Goal: Information Seeking & Learning: Check status

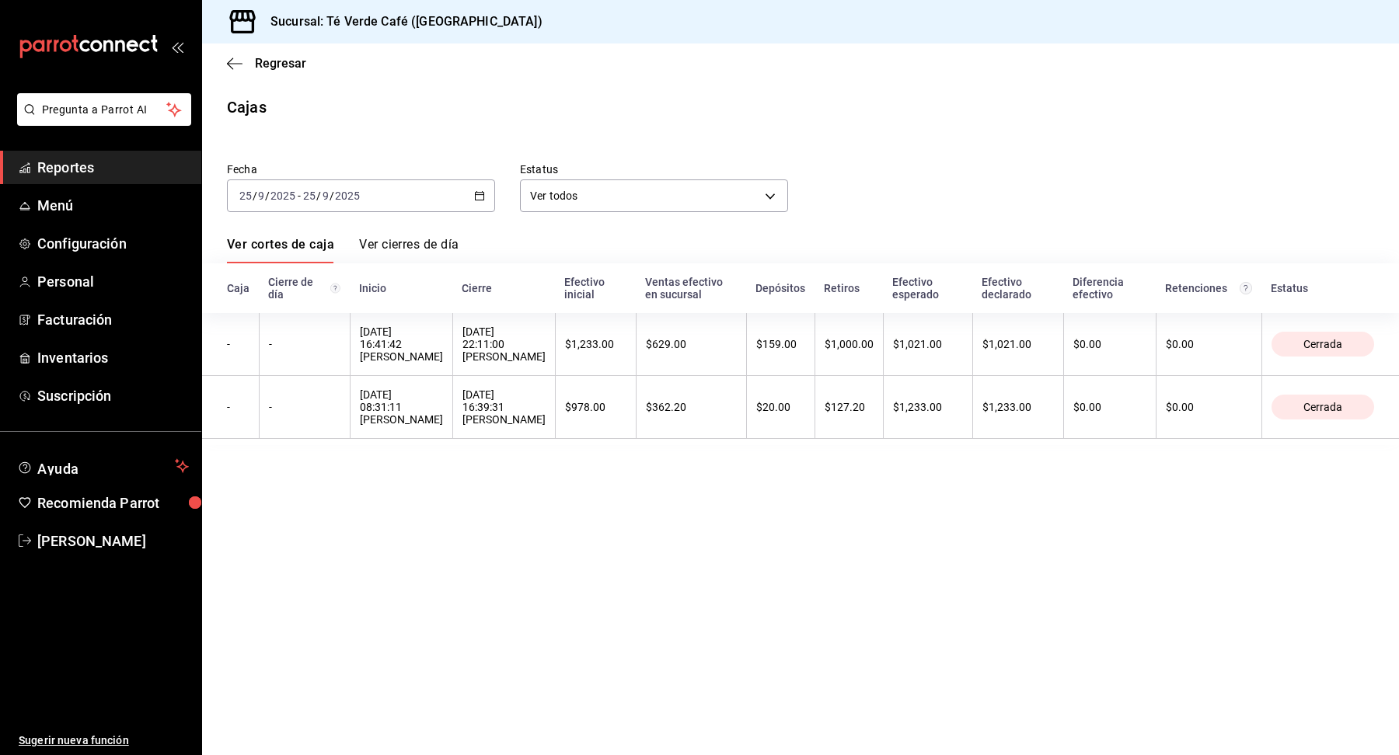
scroll to position [18036, 0]
click at [237, 70] on span "Regresar" at bounding box center [266, 63] width 79 height 15
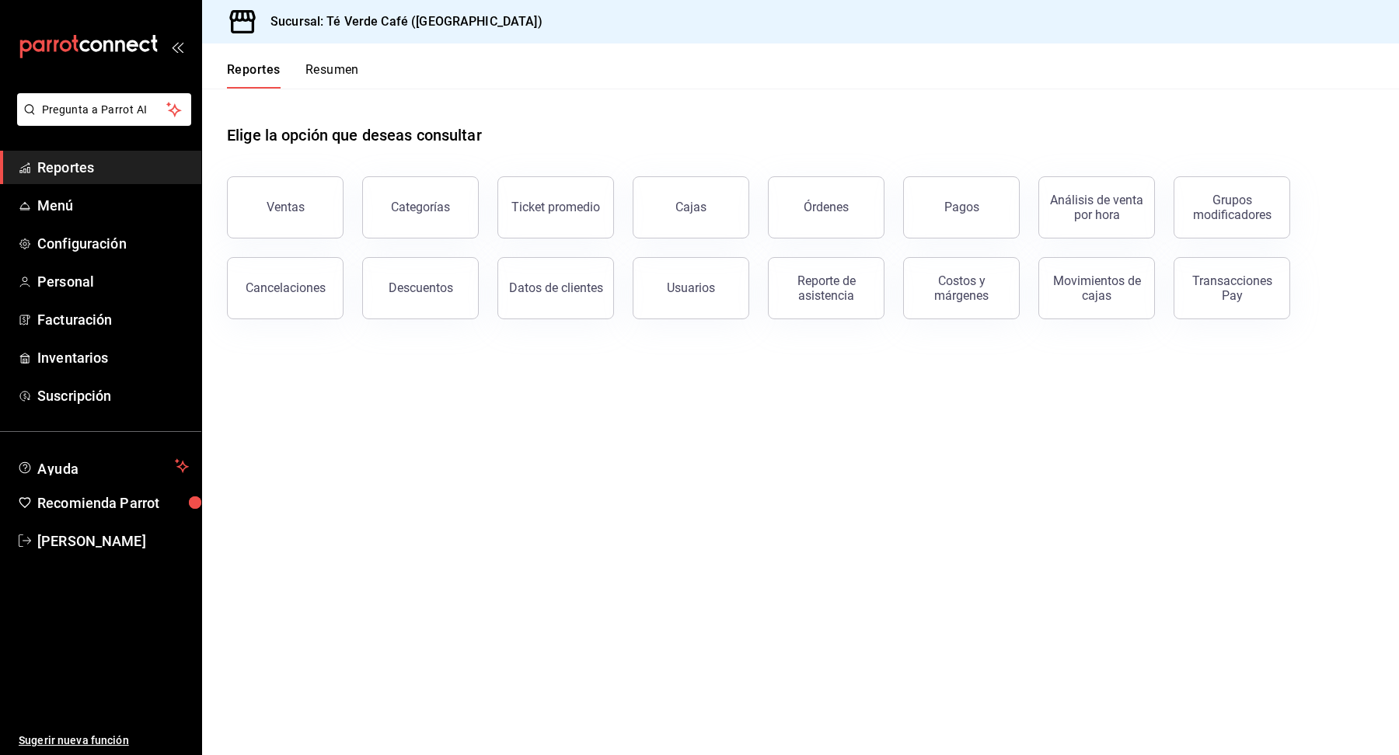
click at [338, 73] on button "Resumen" at bounding box center [332, 75] width 54 height 26
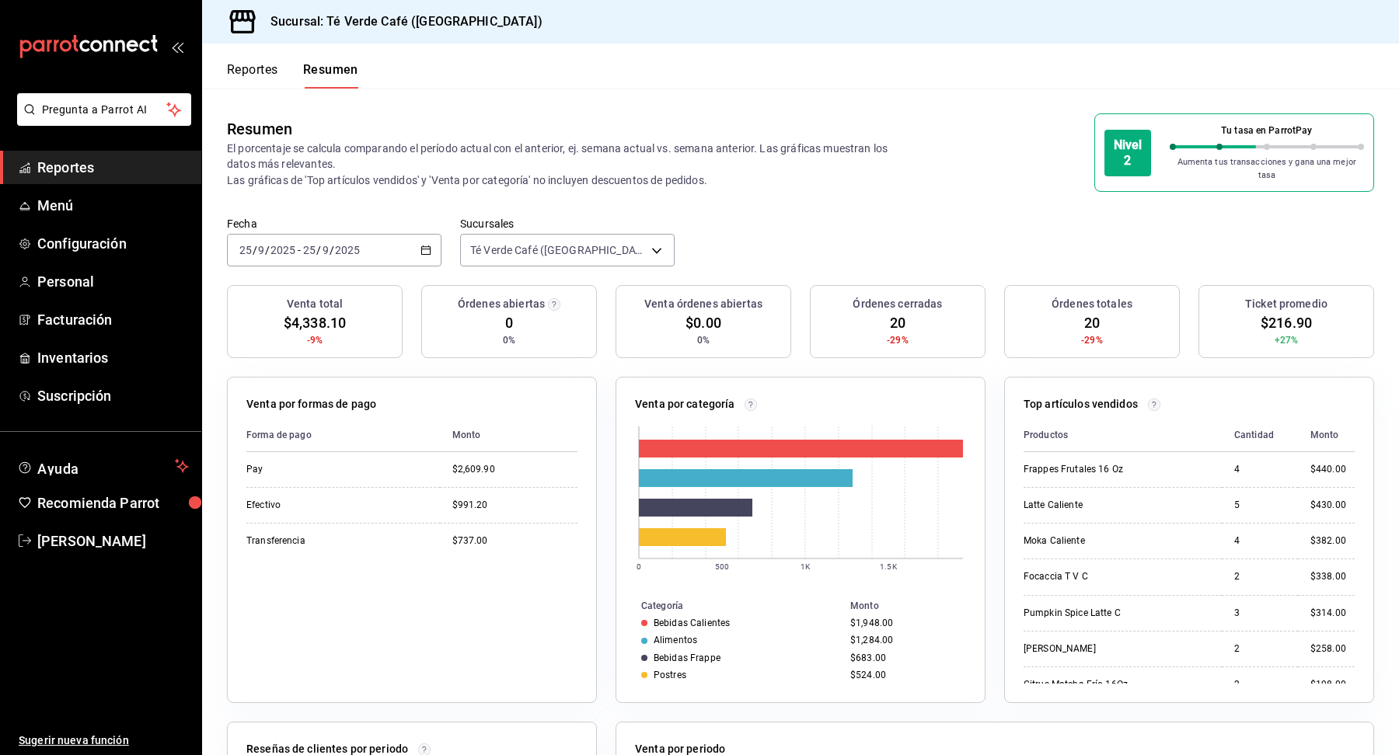
click at [273, 71] on button "Reportes" at bounding box center [252, 75] width 51 height 26
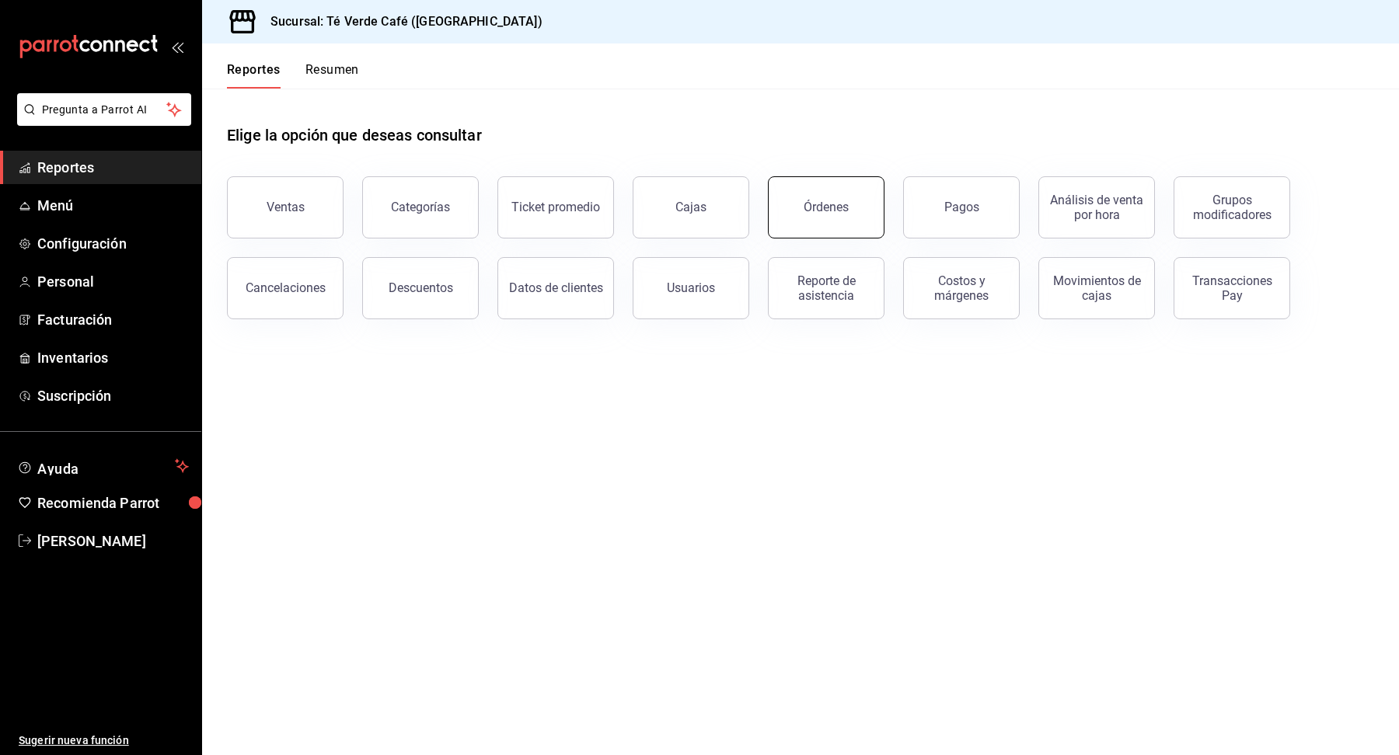
click at [832, 218] on button "Órdenes" at bounding box center [826, 207] width 117 height 62
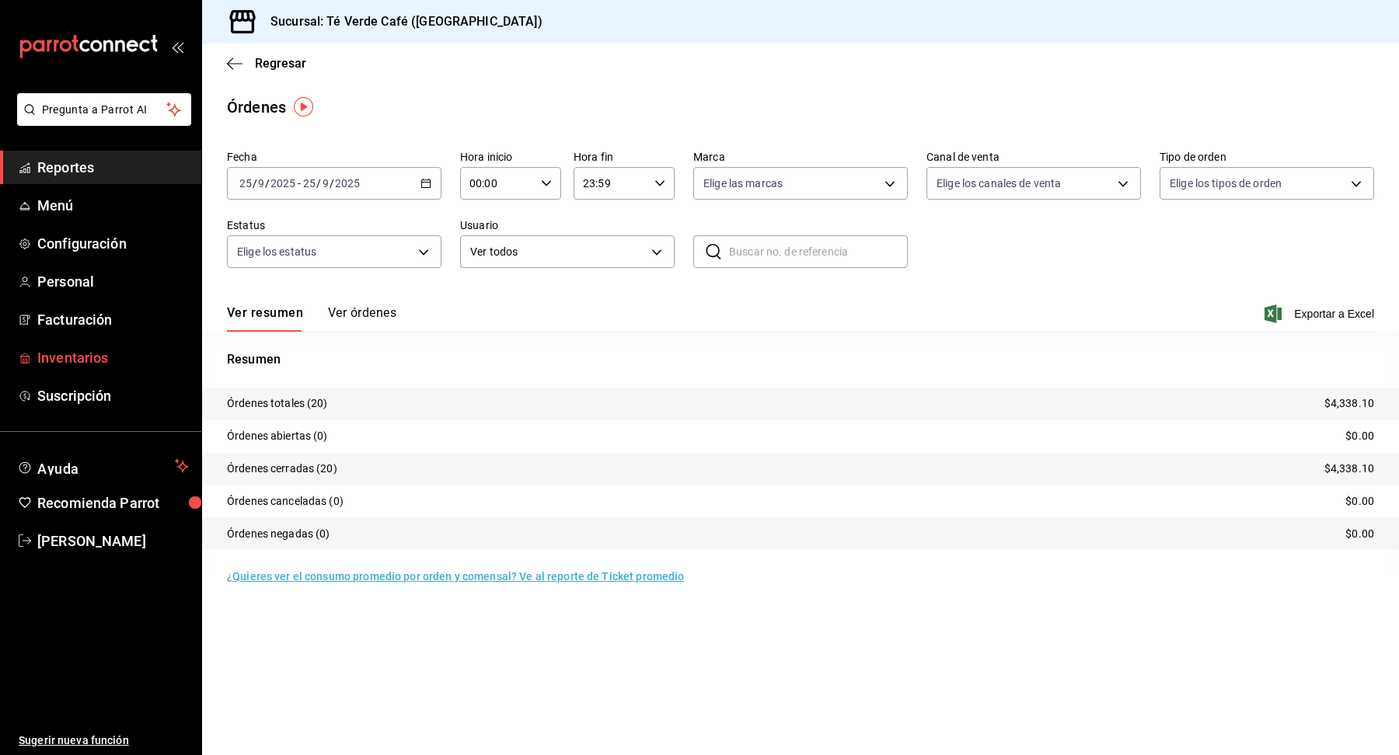
click at [76, 363] on span "Inventarios" at bounding box center [113, 357] width 152 height 21
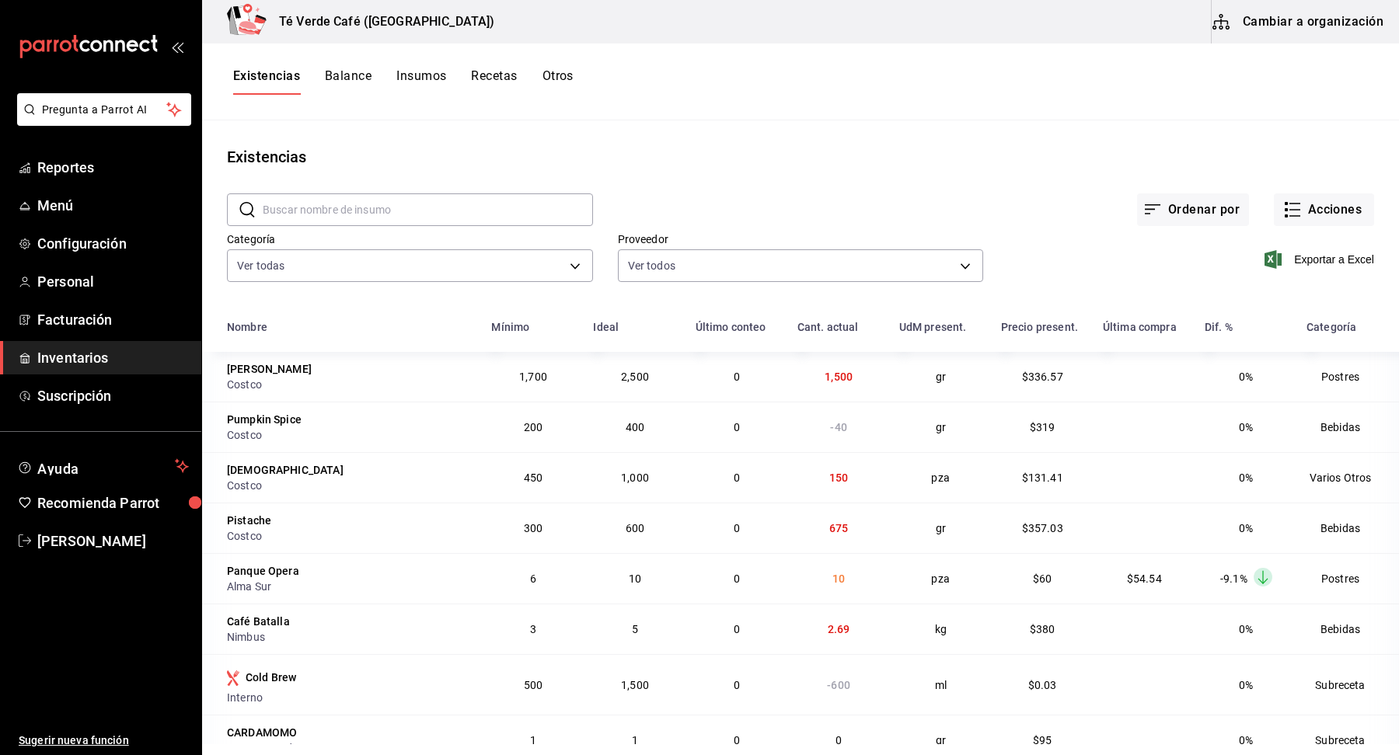
click at [328, 212] on input "text" at bounding box center [428, 209] width 330 height 31
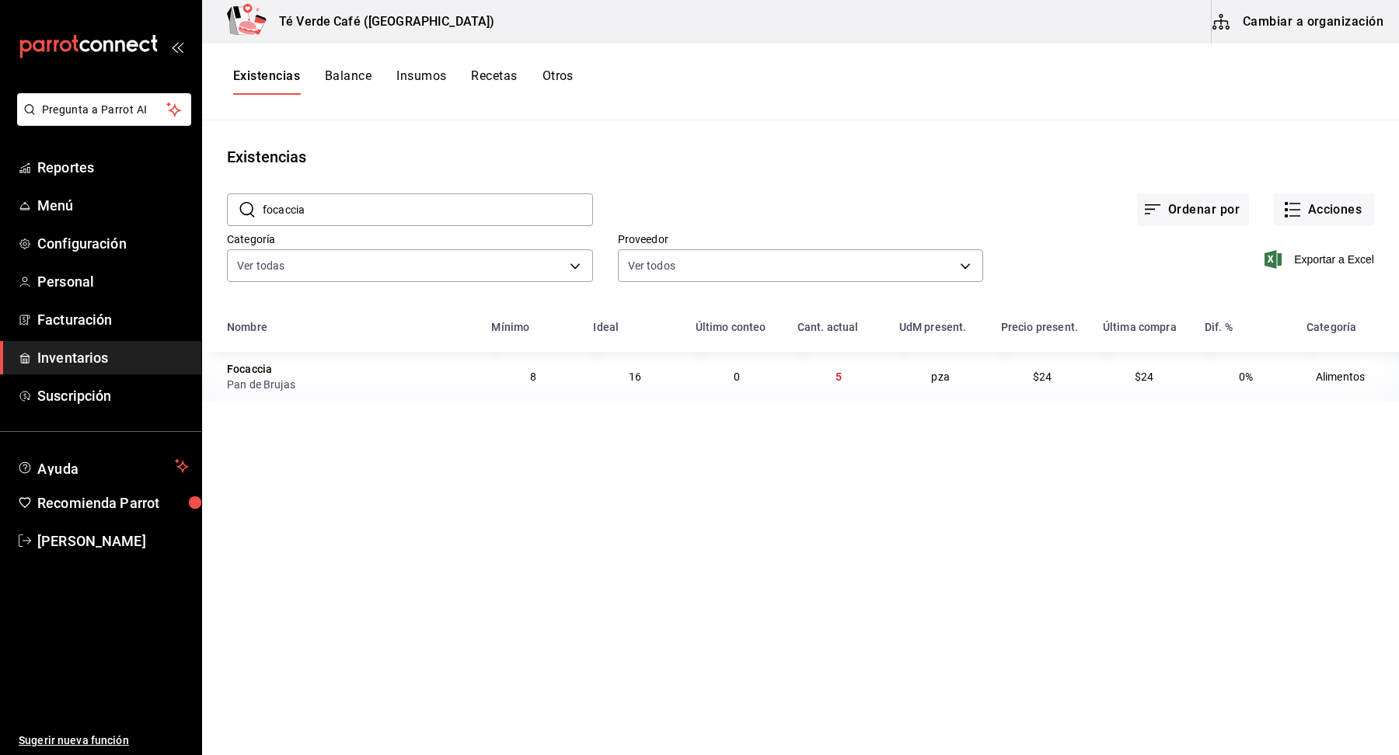
click at [344, 206] on input "focaccia" at bounding box center [428, 209] width 330 height 31
click at [338, 207] on input "croiss" at bounding box center [428, 209] width 330 height 31
click at [325, 217] on input "brow" at bounding box center [428, 209] width 330 height 31
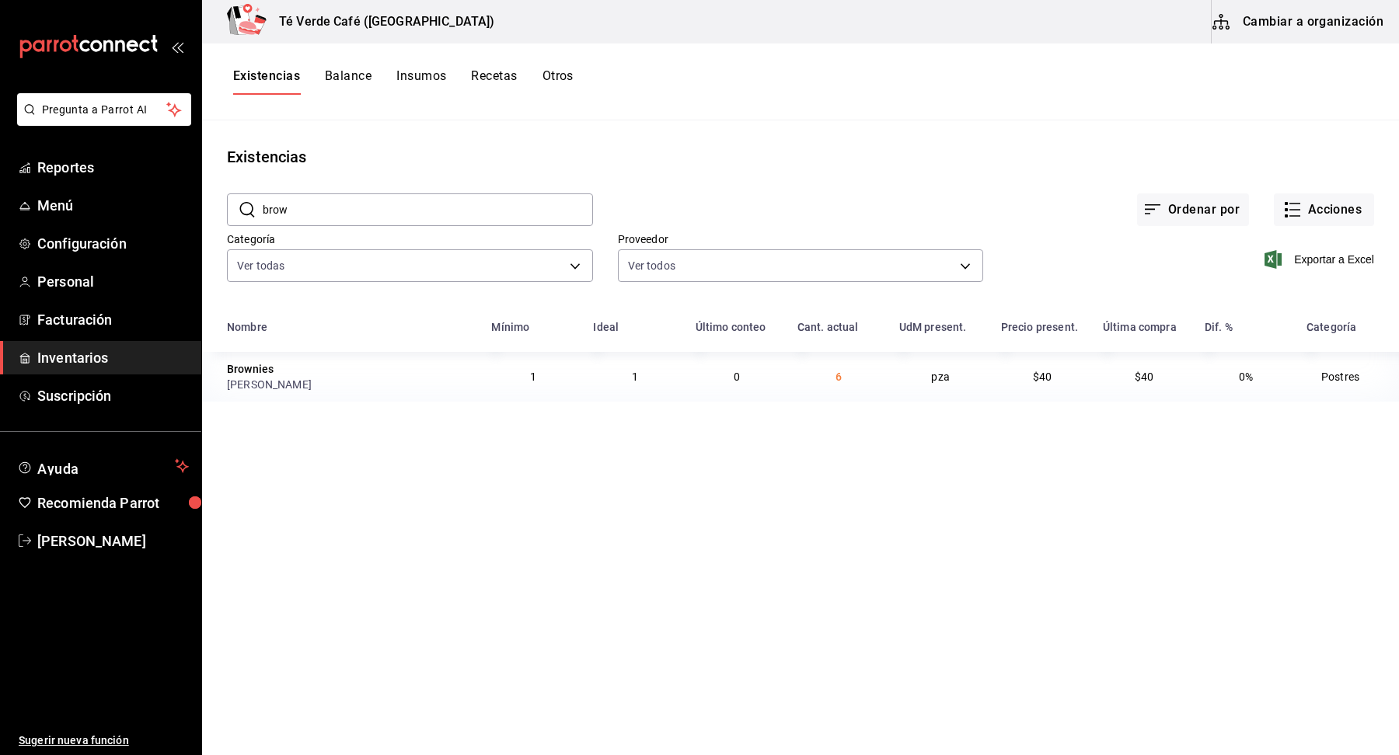
click at [325, 217] on input "brow" at bounding box center [428, 209] width 330 height 31
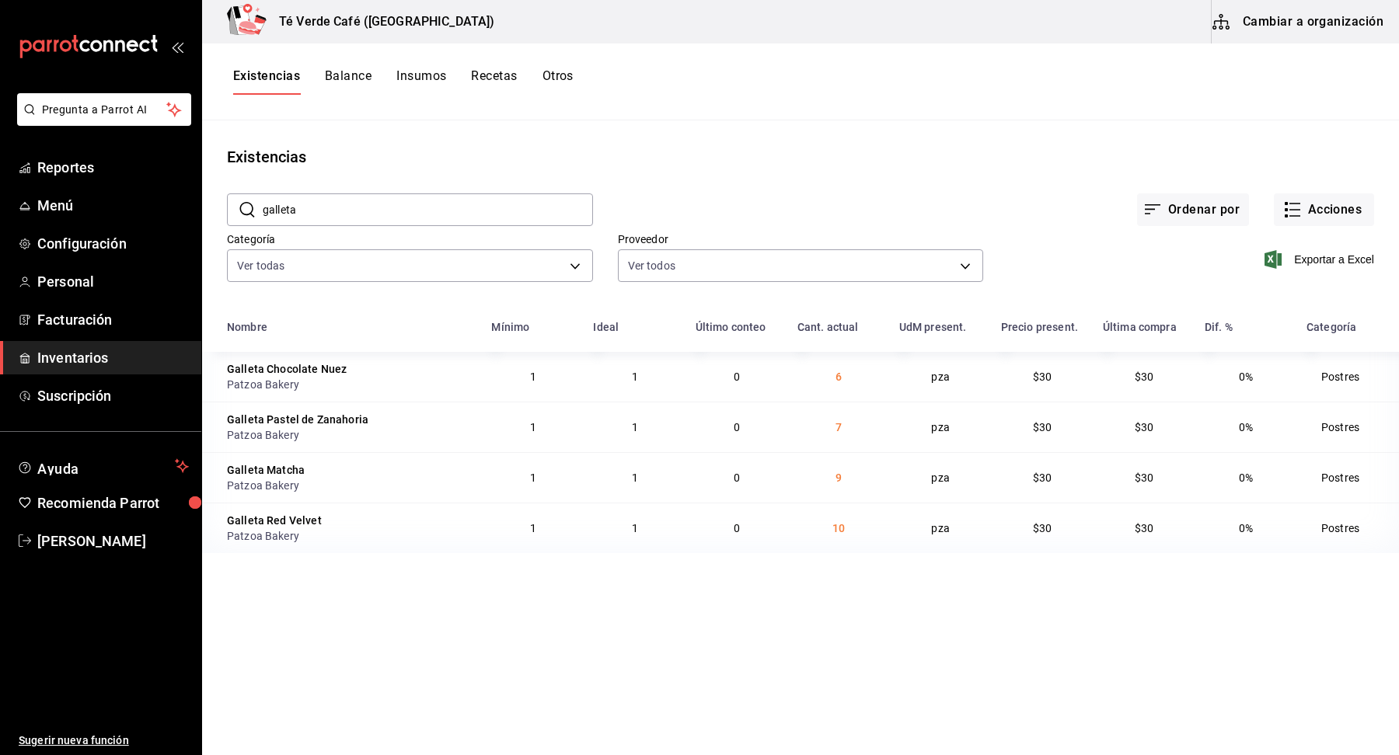
click at [293, 205] on input "galleta" at bounding box center [428, 209] width 330 height 31
click at [384, 200] on input "tarta" at bounding box center [428, 209] width 330 height 31
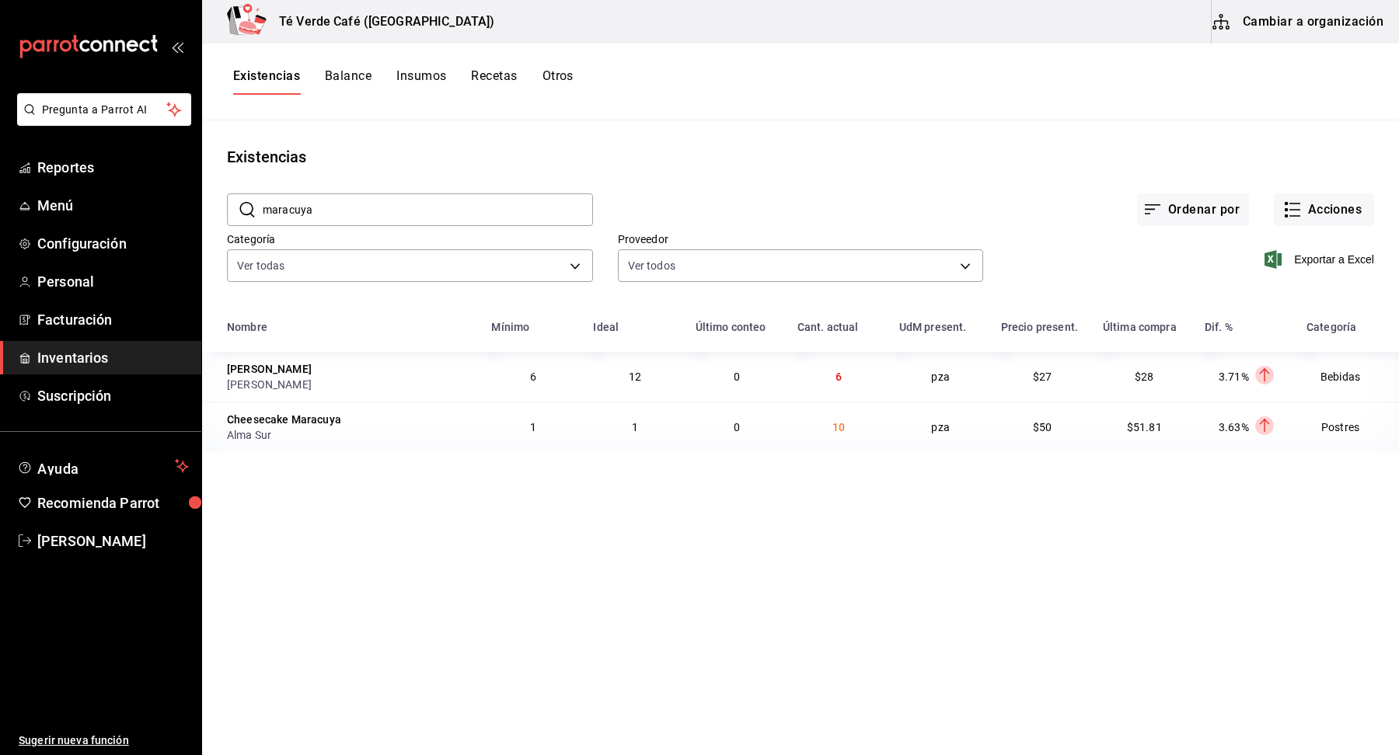
click at [376, 209] on input "maracuya" at bounding box center [428, 209] width 330 height 31
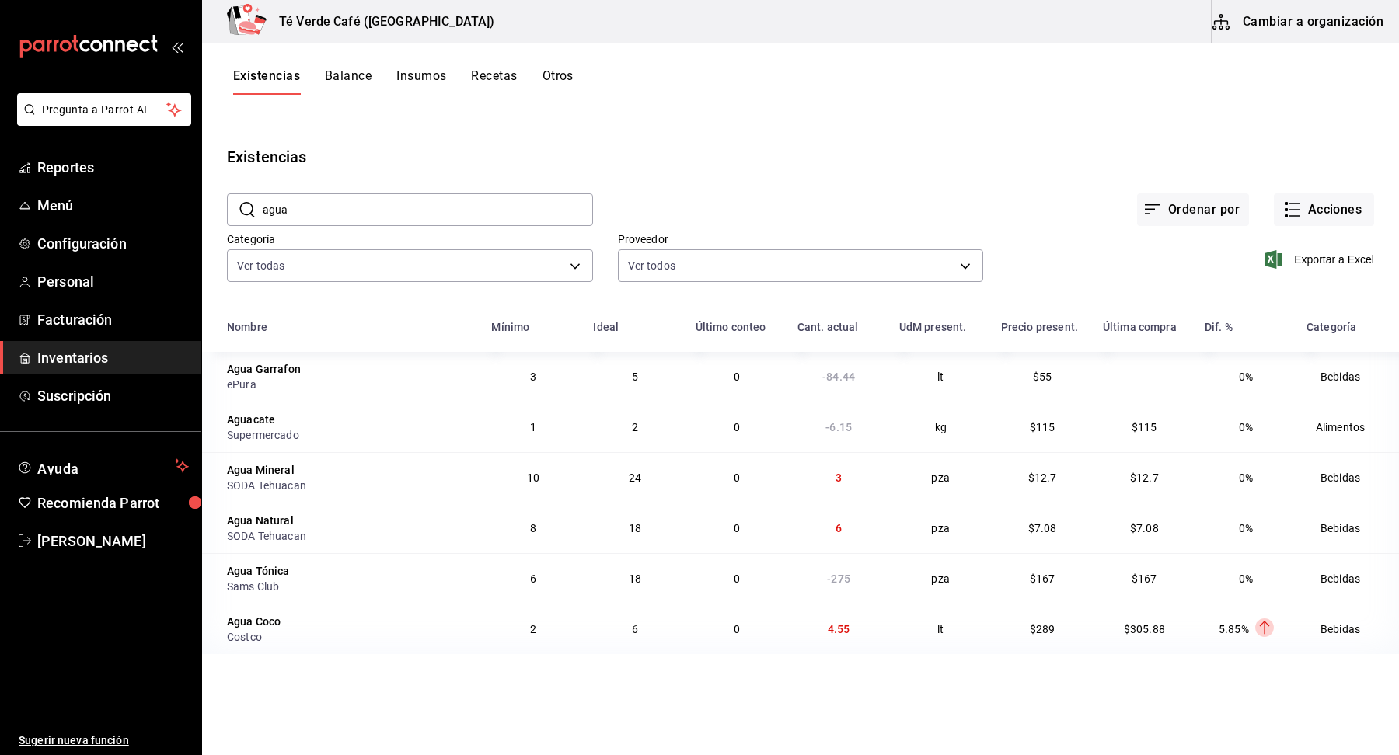
click at [336, 216] on input "agua" at bounding box center [428, 209] width 330 height 31
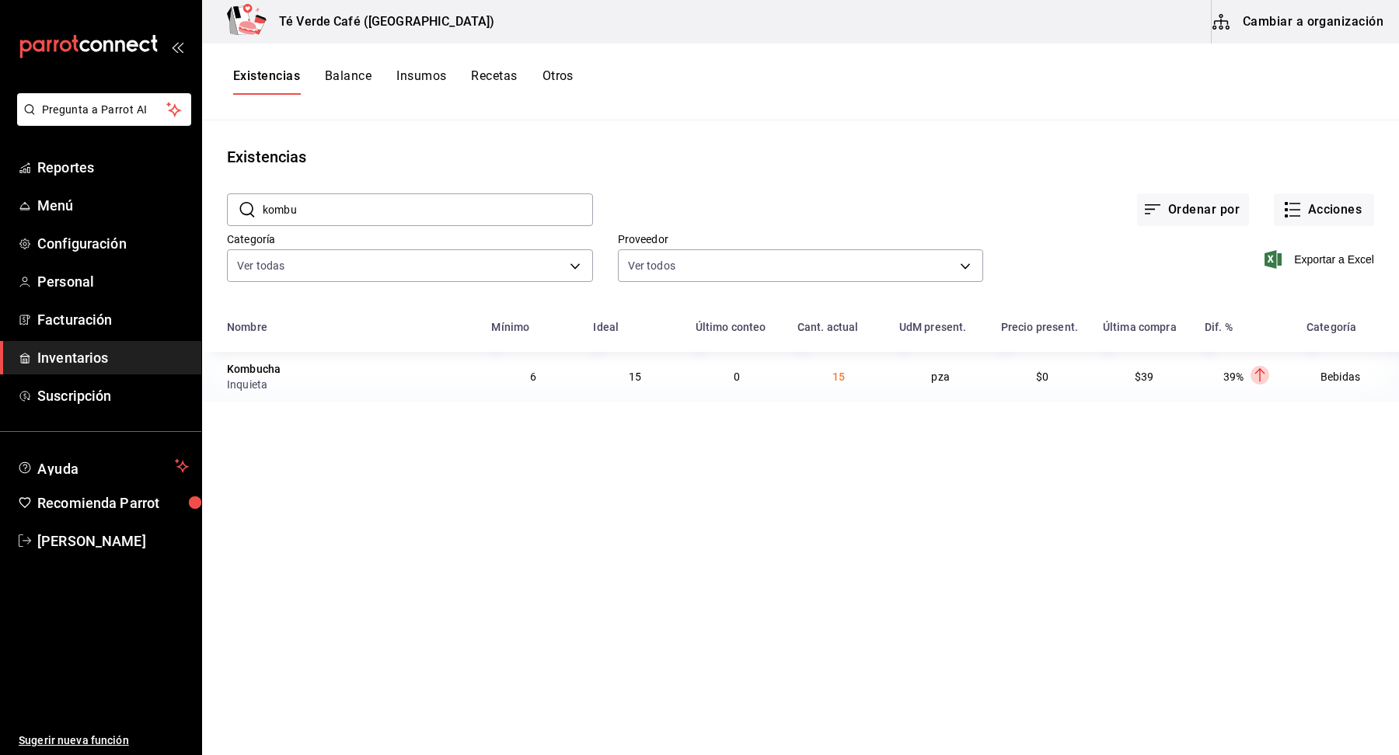
click at [378, 217] on input "kombu" at bounding box center [428, 209] width 330 height 31
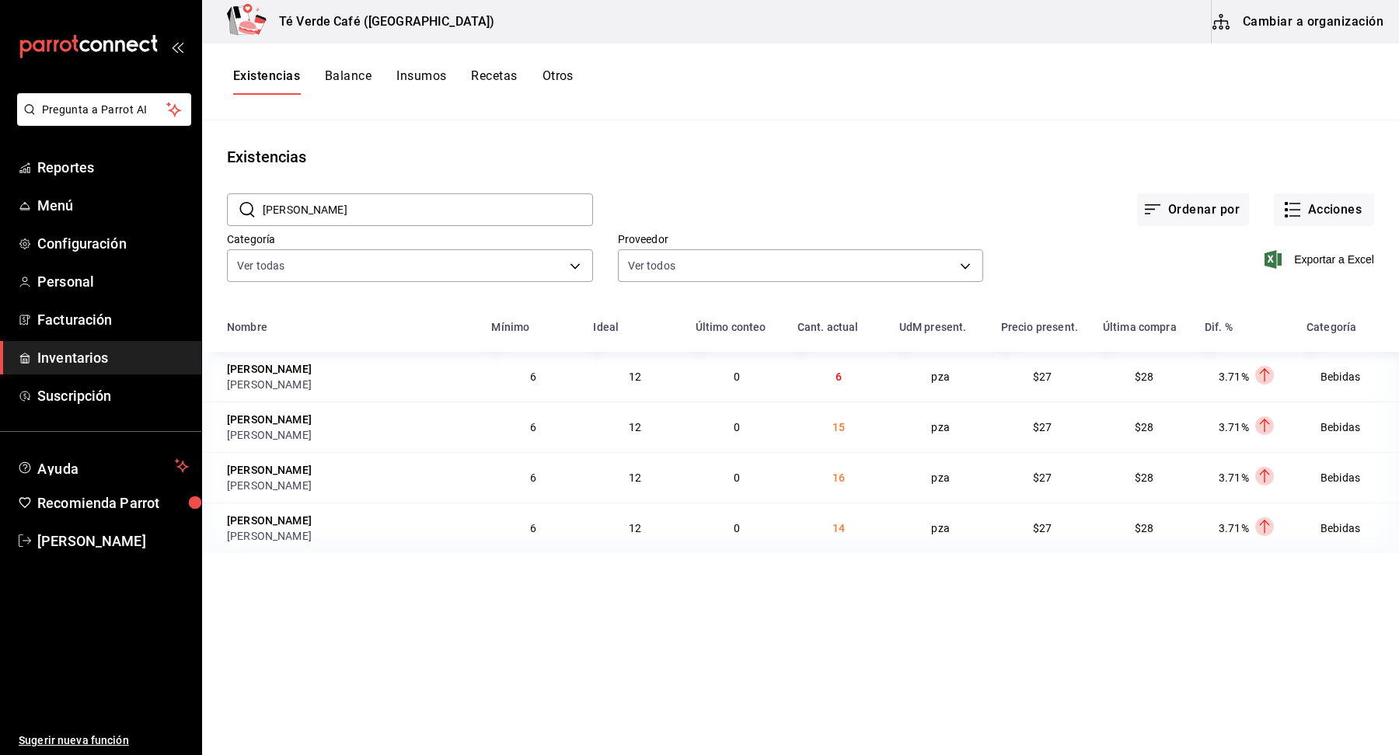
click at [353, 198] on input "[PERSON_NAME]" at bounding box center [428, 209] width 330 height 31
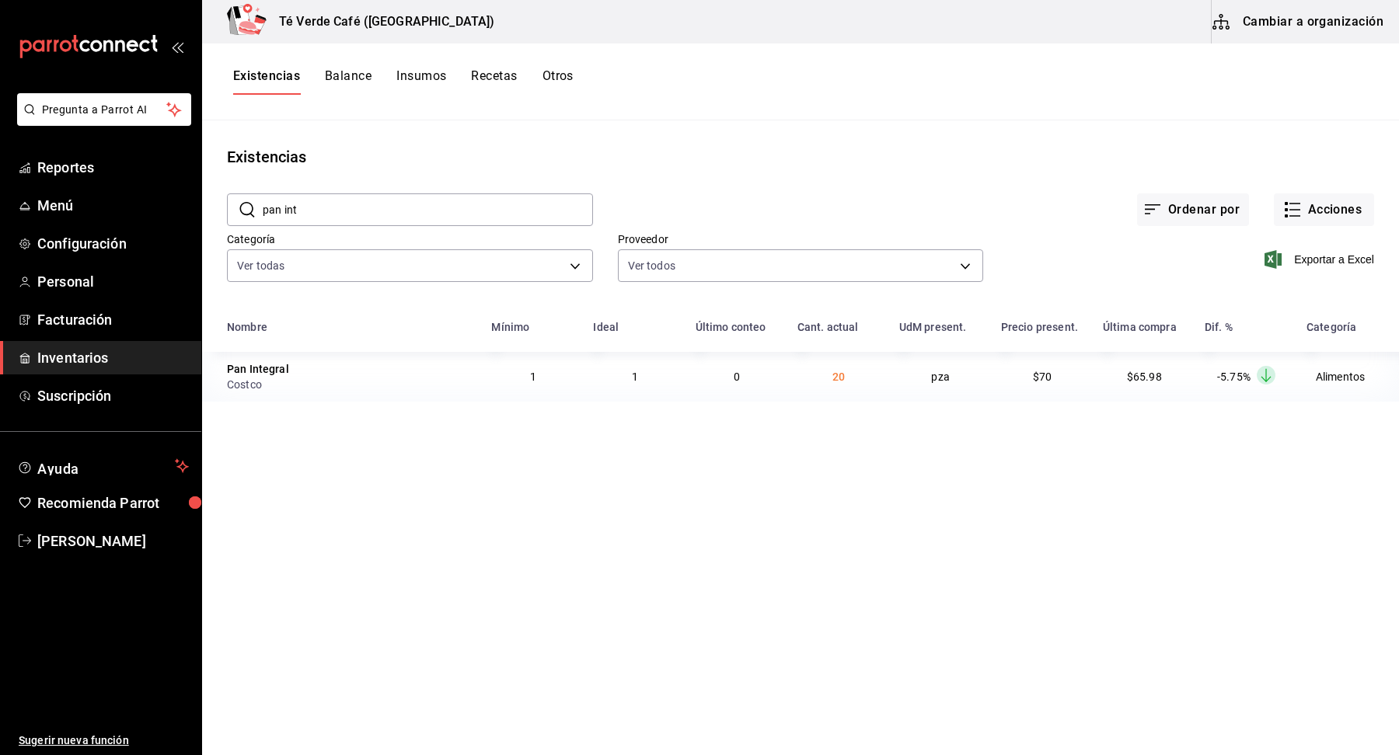
click at [346, 207] on input "pan int" at bounding box center [428, 209] width 330 height 31
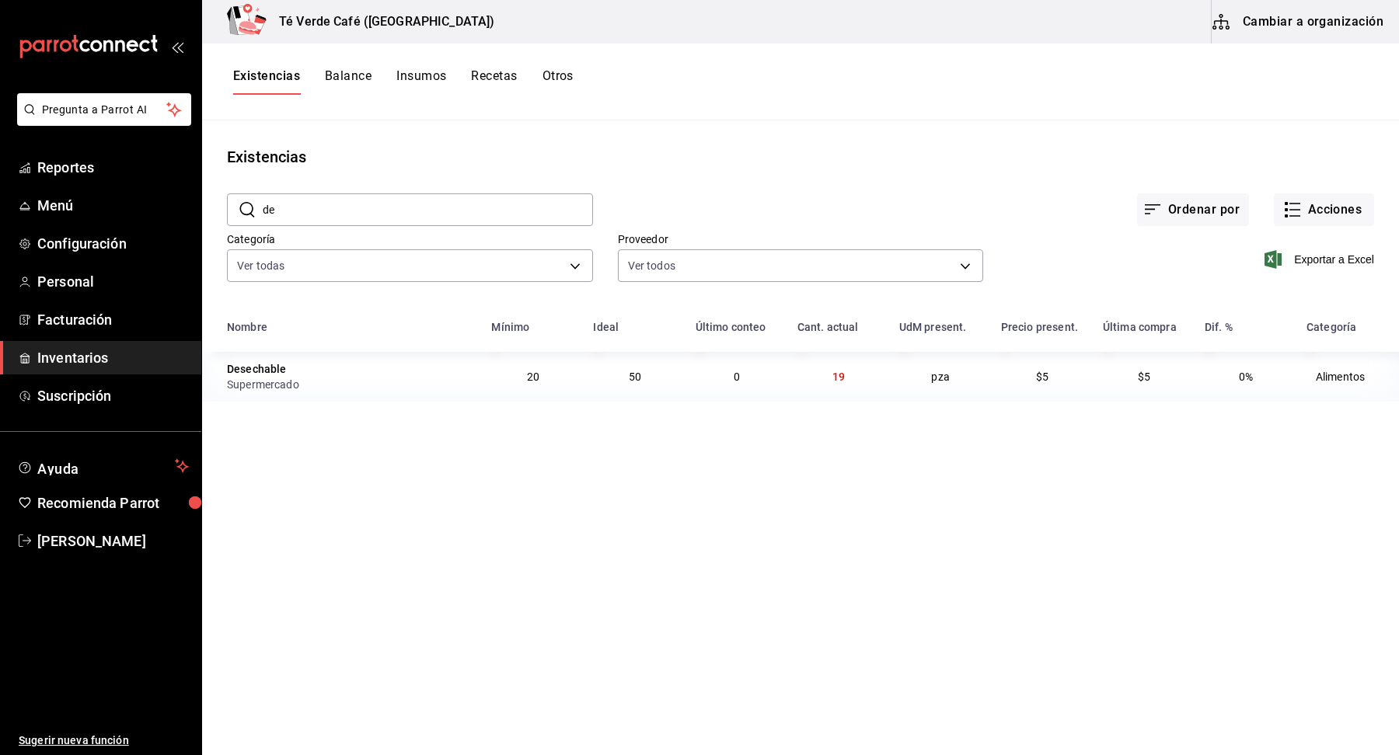
type input "d"
type input "huevo"
click at [82, 173] on span "Reportes" at bounding box center [113, 167] width 152 height 21
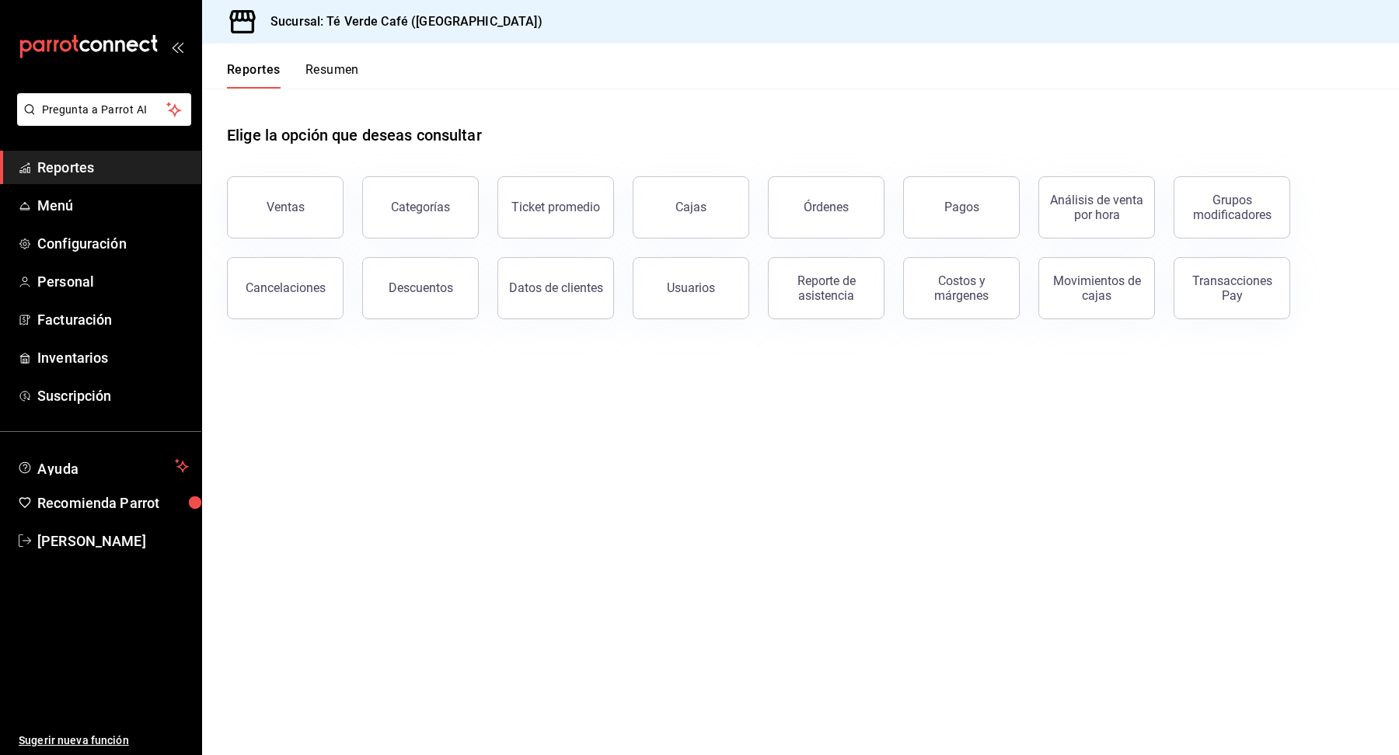
click at [336, 71] on button "Resumen" at bounding box center [332, 75] width 54 height 26
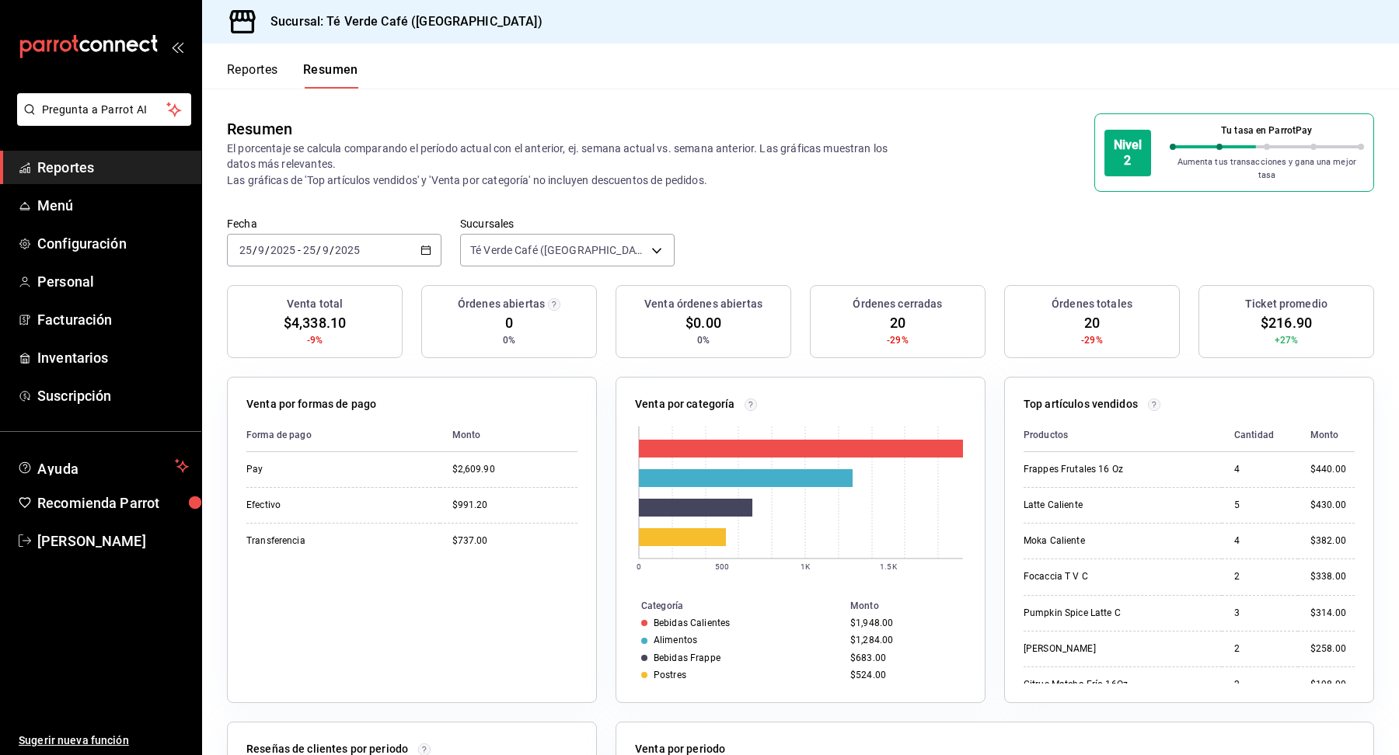
click at [251, 71] on button "Reportes" at bounding box center [252, 75] width 51 height 26
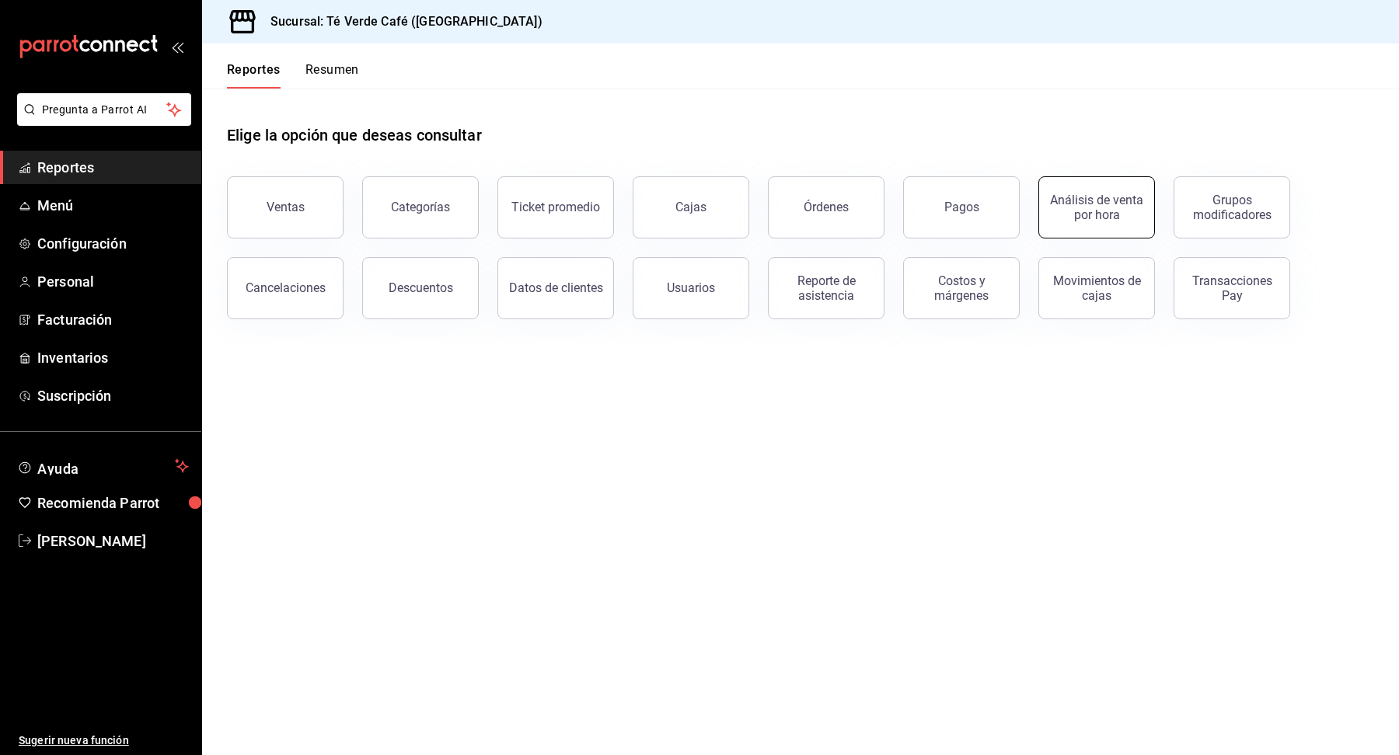
click at [1084, 236] on div "Análisis de venta por hora" at bounding box center [1086, 198] width 135 height 81
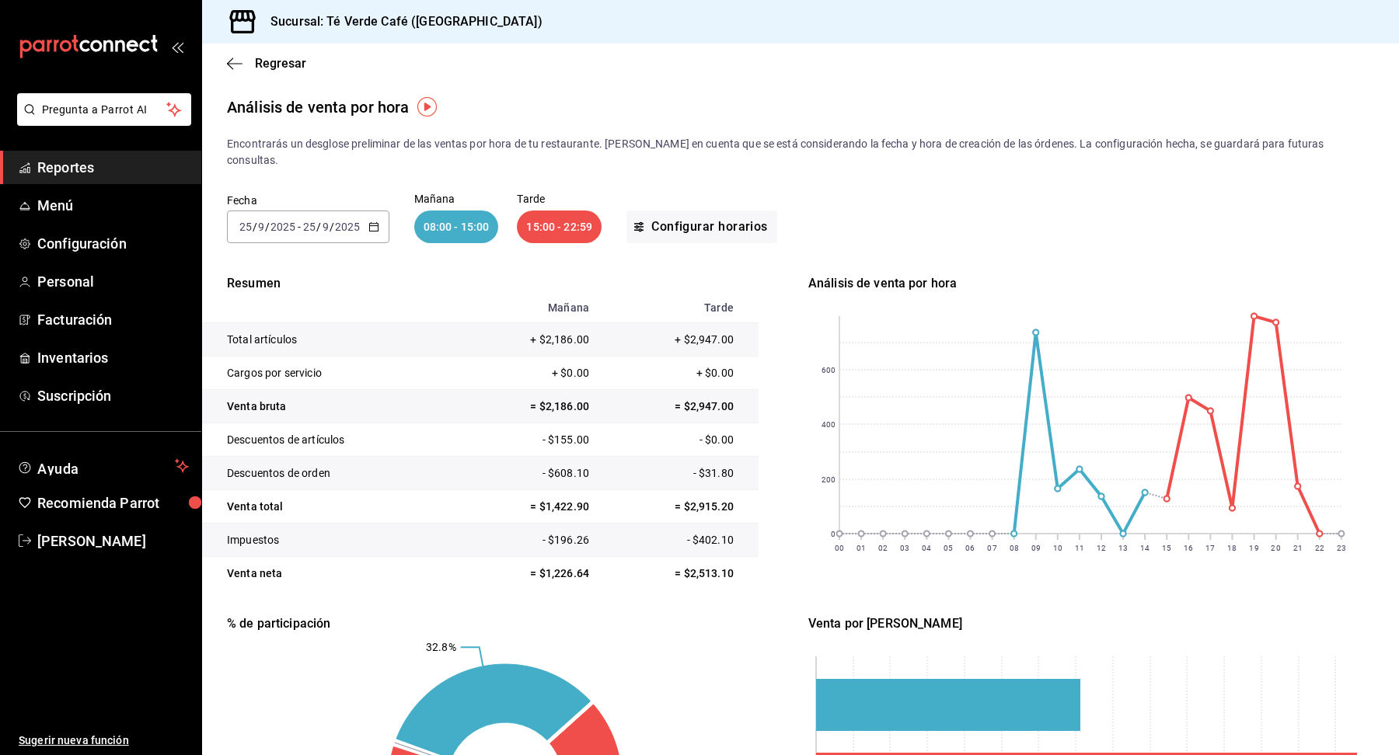
click at [374, 221] on icon "button" at bounding box center [373, 226] width 11 height 11
click at [276, 371] on span "Mes actual" at bounding box center [300, 379] width 120 height 16
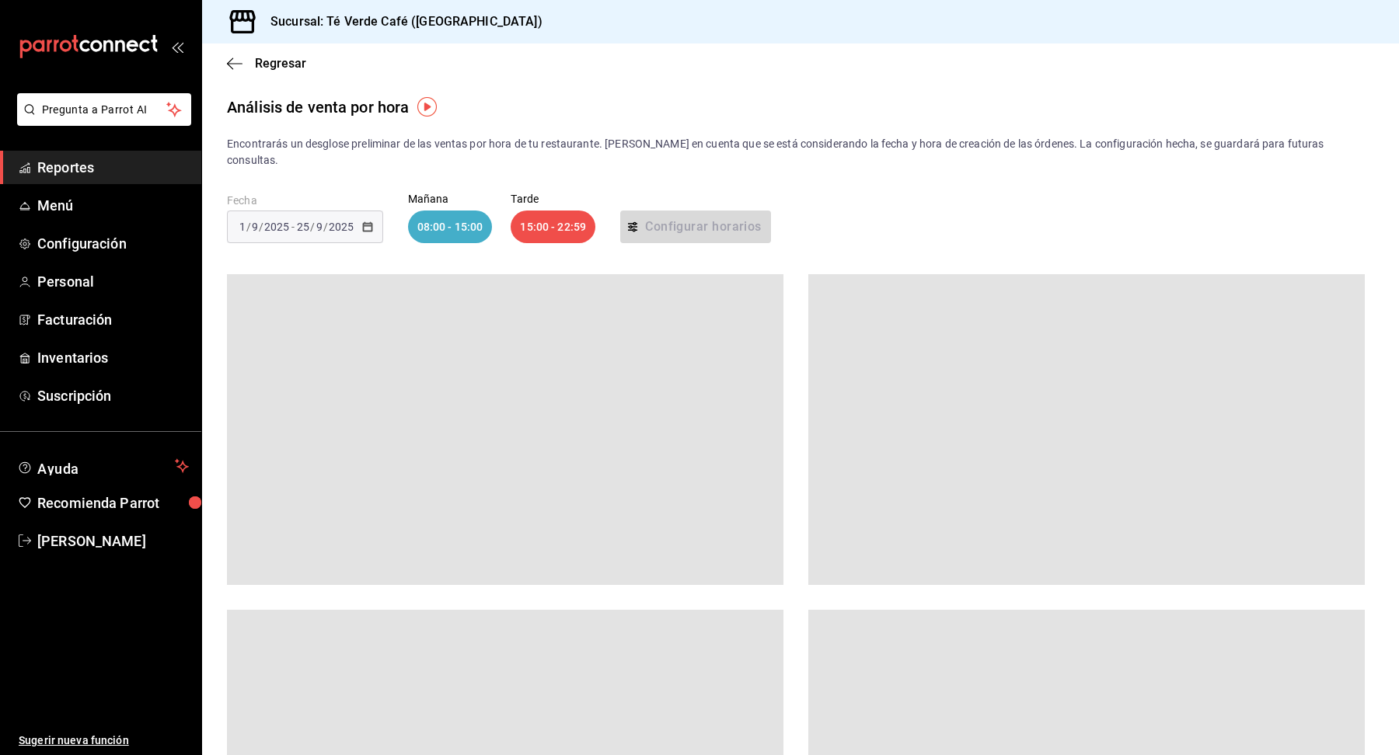
click at [849, 214] on div "Fecha [DATE] [DATE] - [DATE] [DATE] [DATE] 08:00 - 15:00 Tarde 15:00 - 22:59 Co…" at bounding box center [800, 218] width 1147 height 99
